Goal: Information Seeking & Learning: Learn about a topic

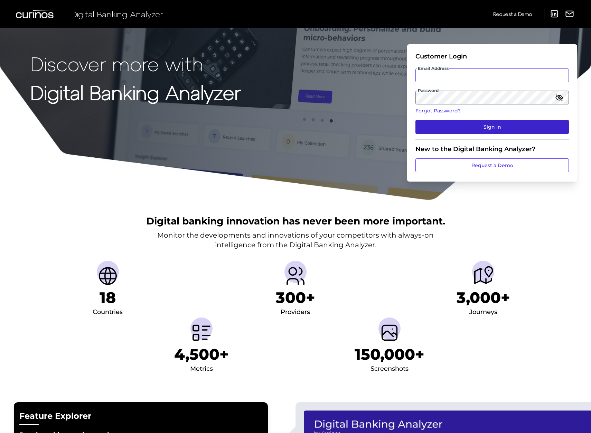
type input "[PERSON_NAME][EMAIL_ADDRESS][PERSON_NAME][DOMAIN_NAME]"
click at [450, 124] on button "Sign In" at bounding box center [493, 127] width 154 height 14
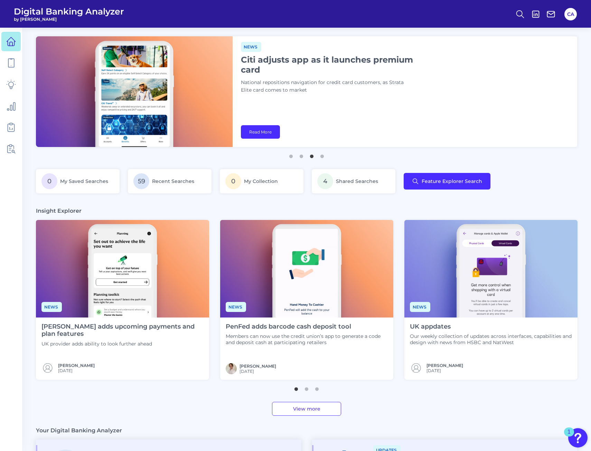
click at [155, 329] on h4 "[PERSON_NAME] adds upcoming payments and plan features" at bounding box center [122, 330] width 162 height 15
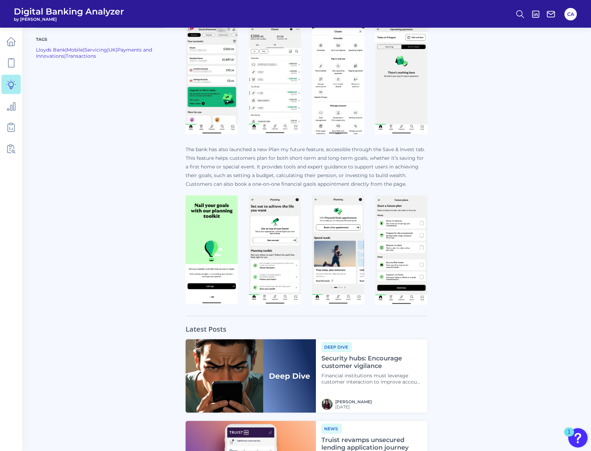
scroll to position [268, 0]
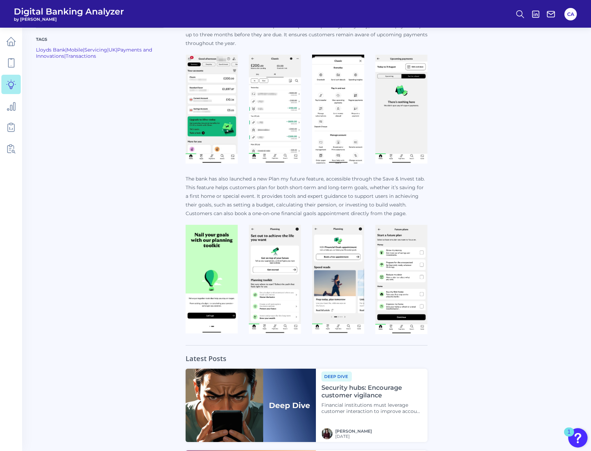
click at [24, 66] on main "Back to Dashboard © 2025 Curinos. All rights reserved. Redistribution, sharing …" at bounding box center [295, 192] width 591 height 921
click at [17, 66] on link at bounding box center [10, 62] width 19 height 19
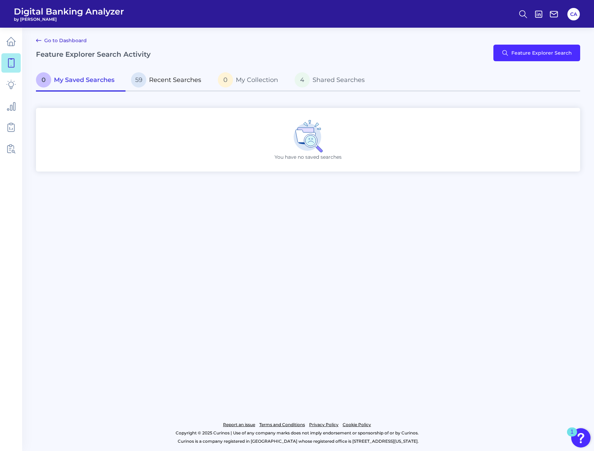
click at [185, 84] on p "59 Recent Searches" at bounding box center [166, 79] width 70 height 15
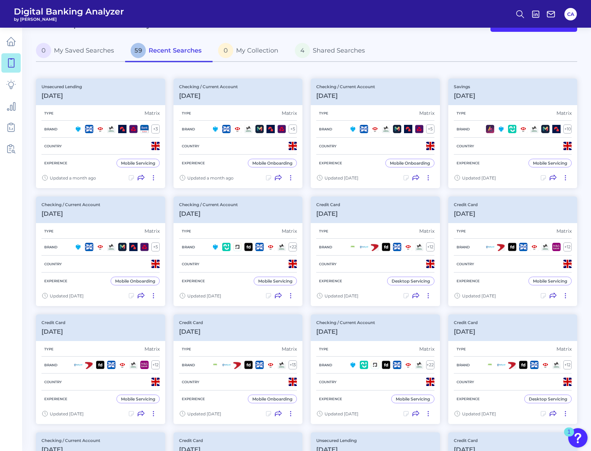
scroll to position [29, 0]
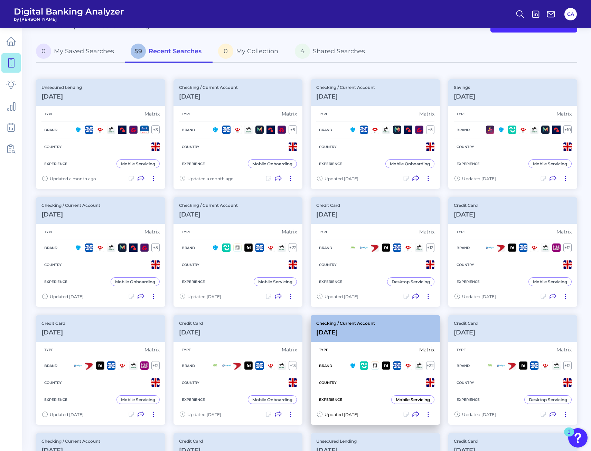
click at [395, 324] on div "Checking / Current Account [DATE]" at bounding box center [375, 328] width 129 height 27
